Goal: Task Accomplishment & Management: Manage account settings

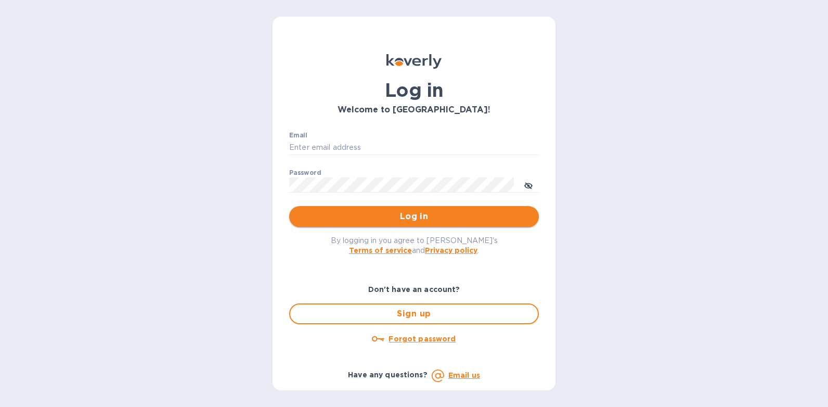
type input "[PERSON_NAME][EMAIL_ADDRESS][DOMAIN_NAME]"
click at [397, 215] on span "Log in" at bounding box center [414, 216] width 233 height 12
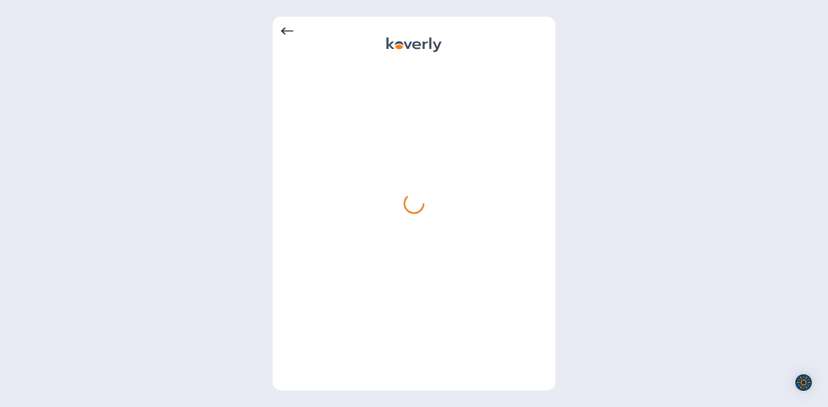
click at [169, 140] on div at bounding box center [414, 203] width 828 height 407
click at [415, 53] on div at bounding box center [414, 45] width 55 height 17
click at [626, 154] on div at bounding box center [414, 203] width 828 height 407
click at [202, 189] on div at bounding box center [414, 203] width 828 height 407
click at [279, 33] on div at bounding box center [414, 204] width 283 height 374
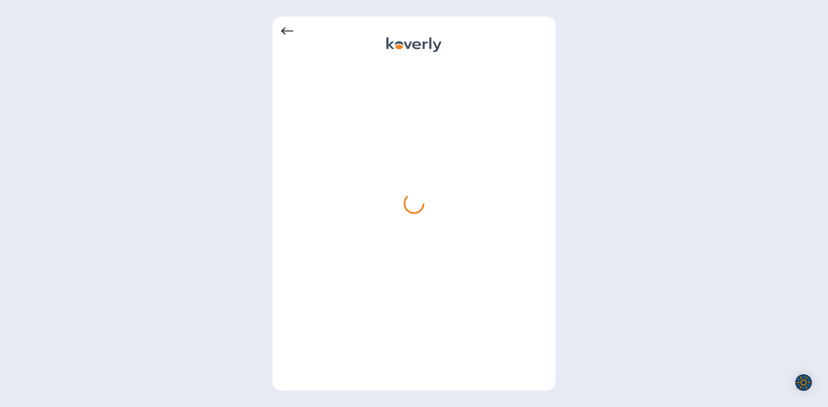
click at [287, 30] on icon at bounding box center [287, 31] width 12 height 12
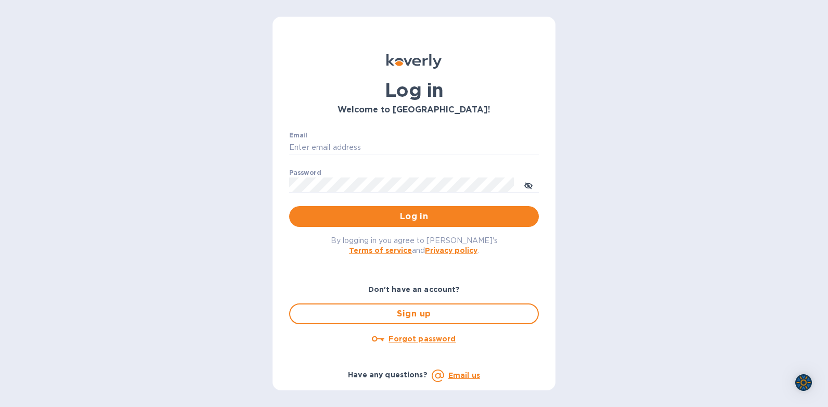
type input "[PERSON_NAME][EMAIL_ADDRESS][DOMAIN_NAME]"
click at [531, 187] on icon "toggle password visibility" at bounding box center [528, 186] width 8 height 8
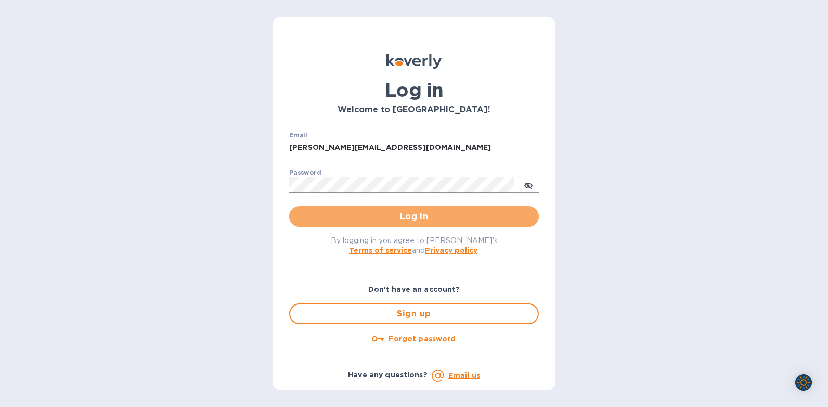
click at [413, 216] on span "Log in" at bounding box center [414, 216] width 233 height 12
